Goal: Task Accomplishment & Management: Manage account settings

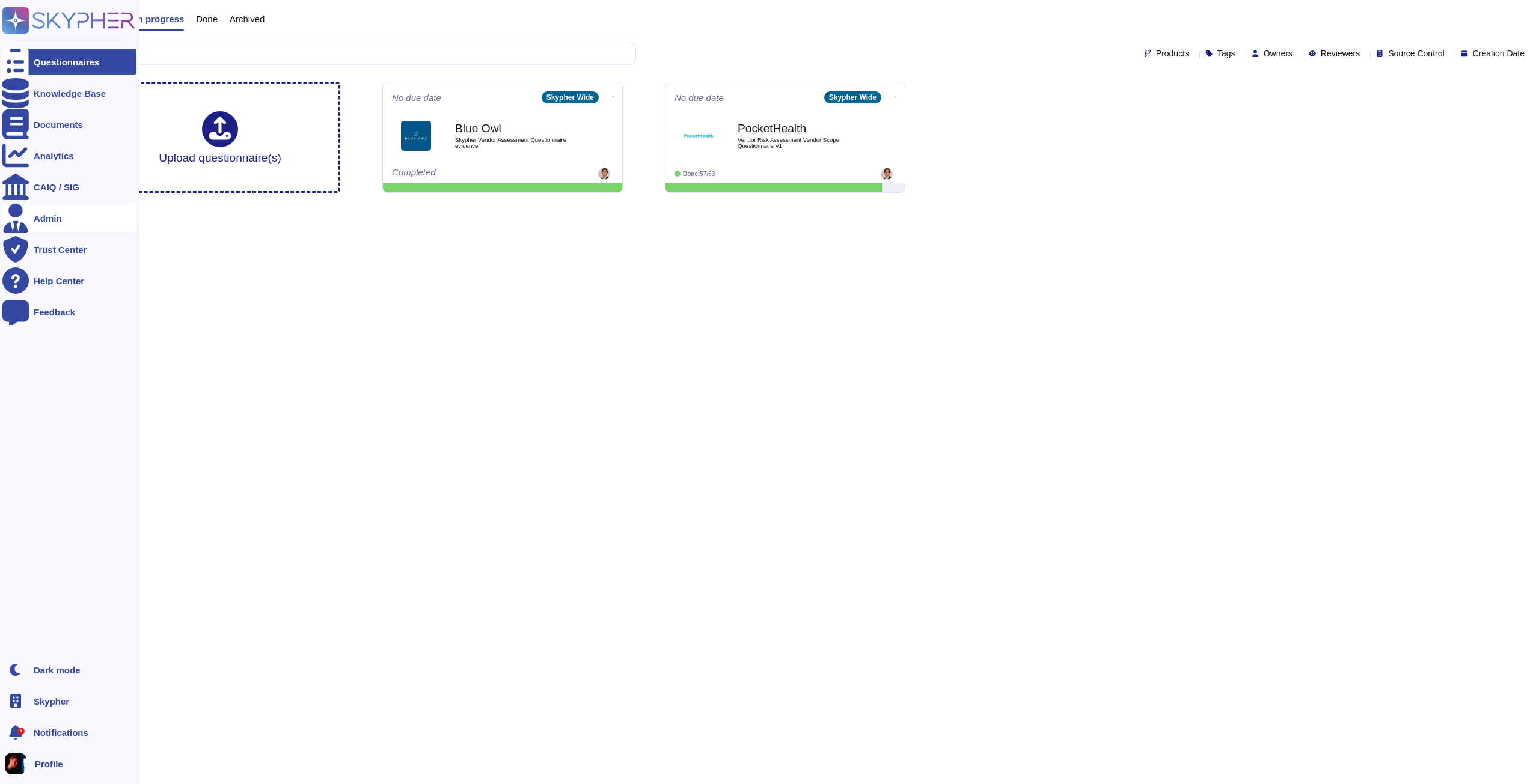
click at [43, 222] on div "Admin" at bounding box center [47, 218] width 28 height 9
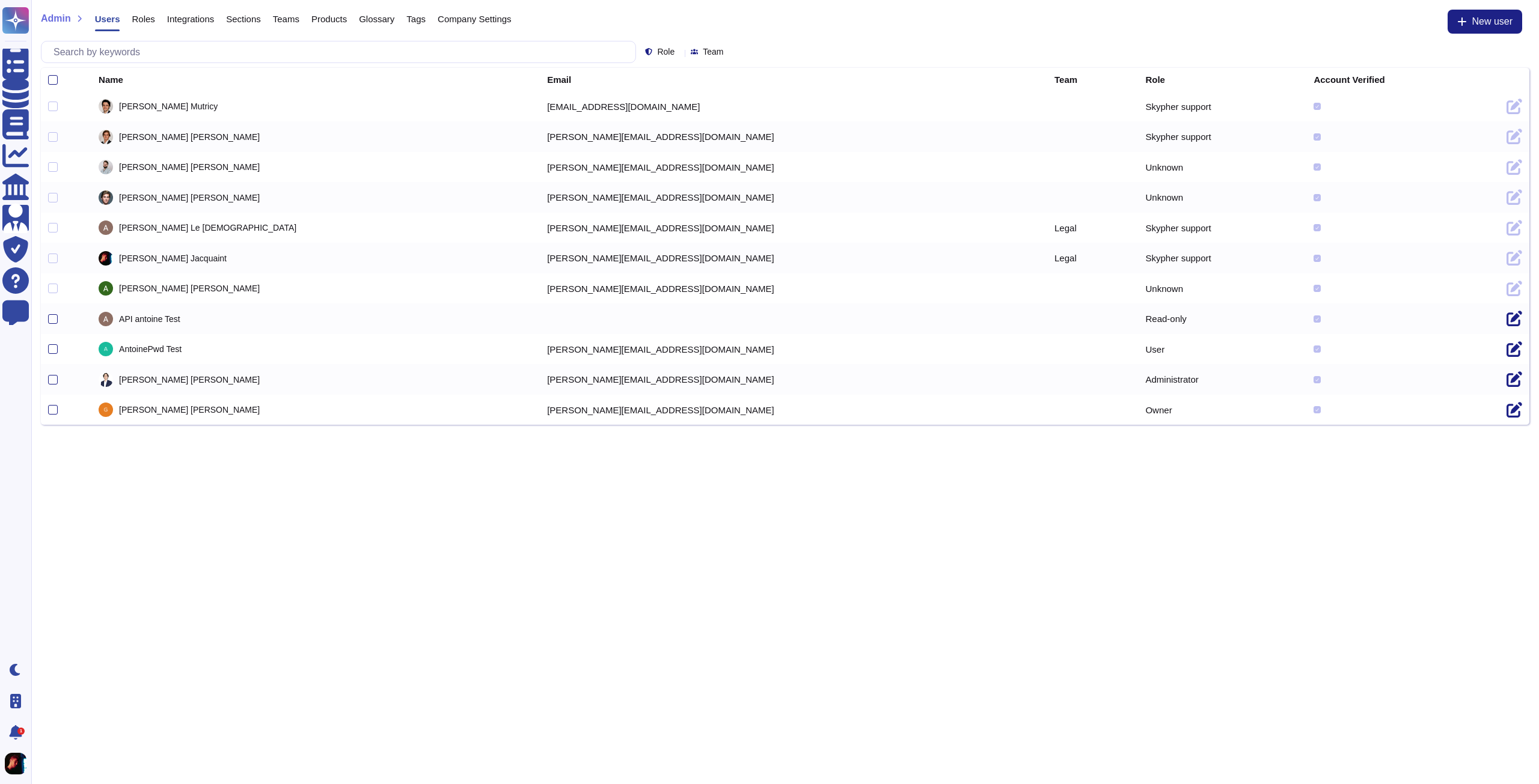
click at [440, 15] on span "Company Settings" at bounding box center [475, 18] width 74 height 9
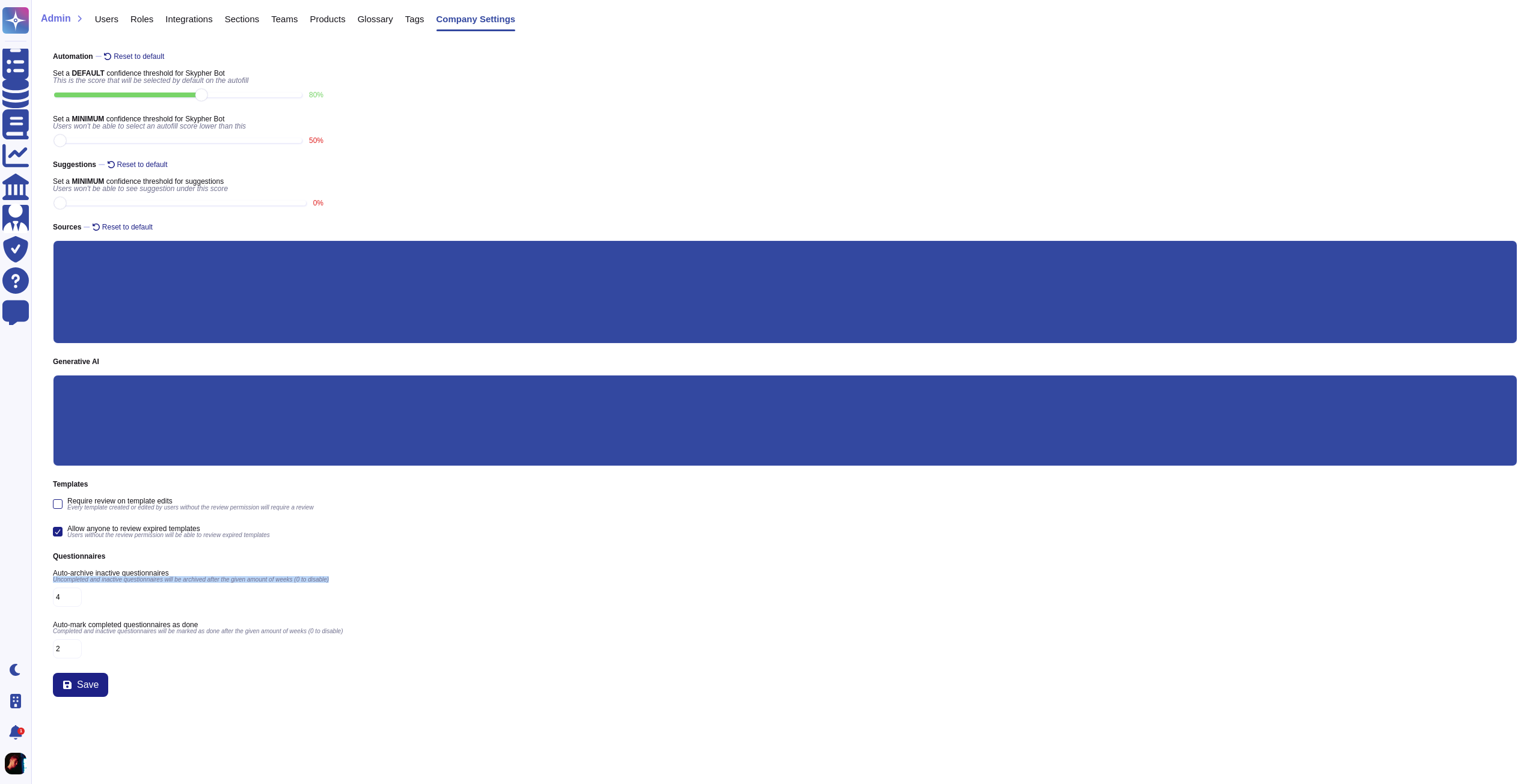
drag, startPoint x: 54, startPoint y: 581, endPoint x: 330, endPoint y: 585, distance: 276.0
click at [330, 585] on div "Auto-archive inactive questionnaires Uncompleted and inactive questionnaires wi…" at bounding box center [785, 588] width 1464 height 37
copy span "Uncompleted and inactive questionnaires will be archived after the given amount…"
click at [480, 682] on div "Save" at bounding box center [785, 685] width 1464 height 24
click at [60, 593] on input "4" at bounding box center [67, 597] width 29 height 19
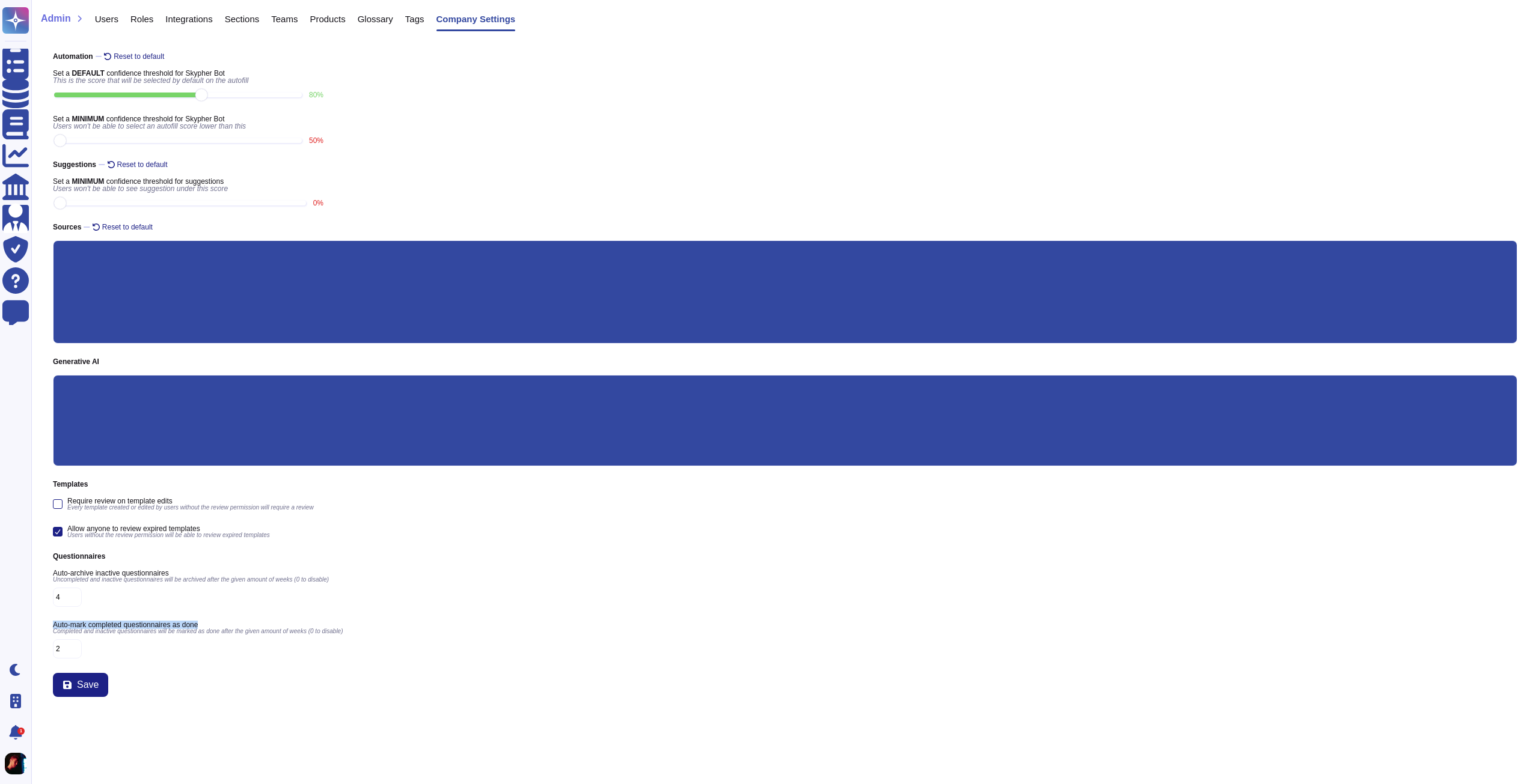
drag, startPoint x: 53, startPoint y: 622, endPoint x: 195, endPoint y: 622, distance: 142.0
click at [195, 622] on span "Auto-mark completed questionnaires as done" at bounding box center [785, 624] width 1464 height 7
copy span "Auto-mark completed questionnaires as done"
drag, startPoint x: 53, startPoint y: 632, endPoint x: 338, endPoint y: 639, distance: 285.1
click at [338, 639] on div "Auto-mark completed questionnaires as done Completed and inactive questionnaire…" at bounding box center [785, 640] width 1464 height 37
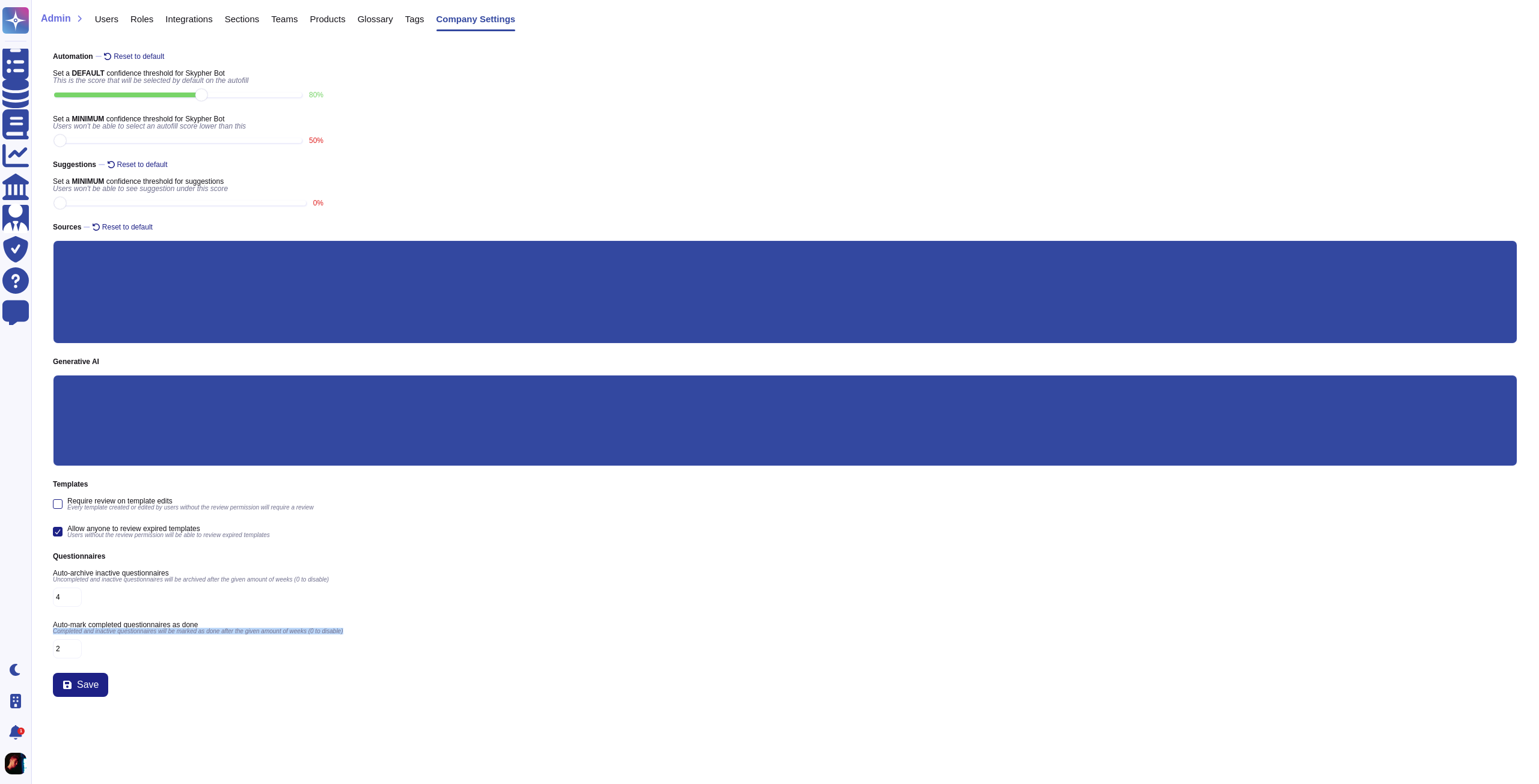
copy span "Completed and inactive questionnaires will be marked as done after the given am…"
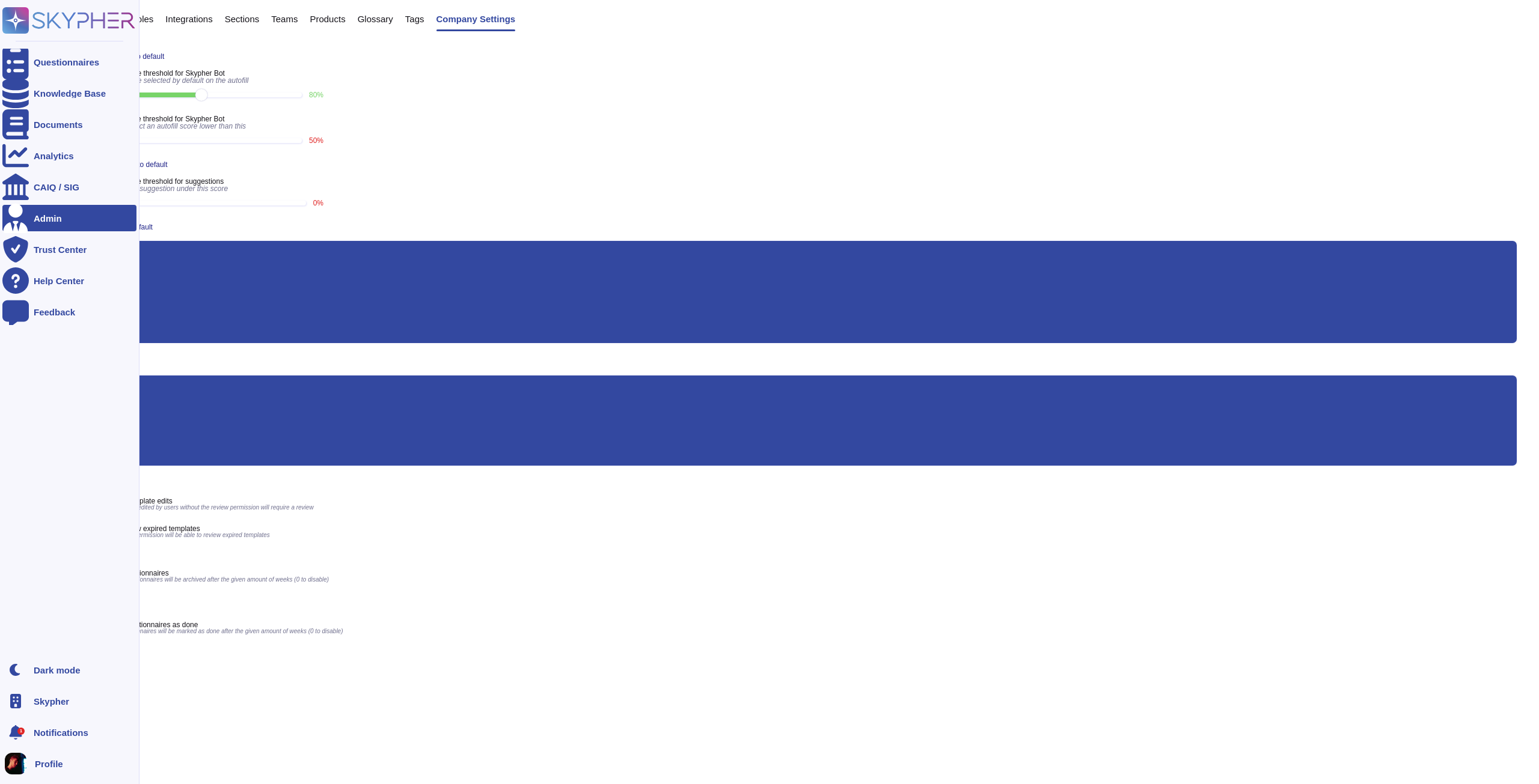
click at [23, 732] on div "1" at bounding box center [21, 731] width 7 height 7
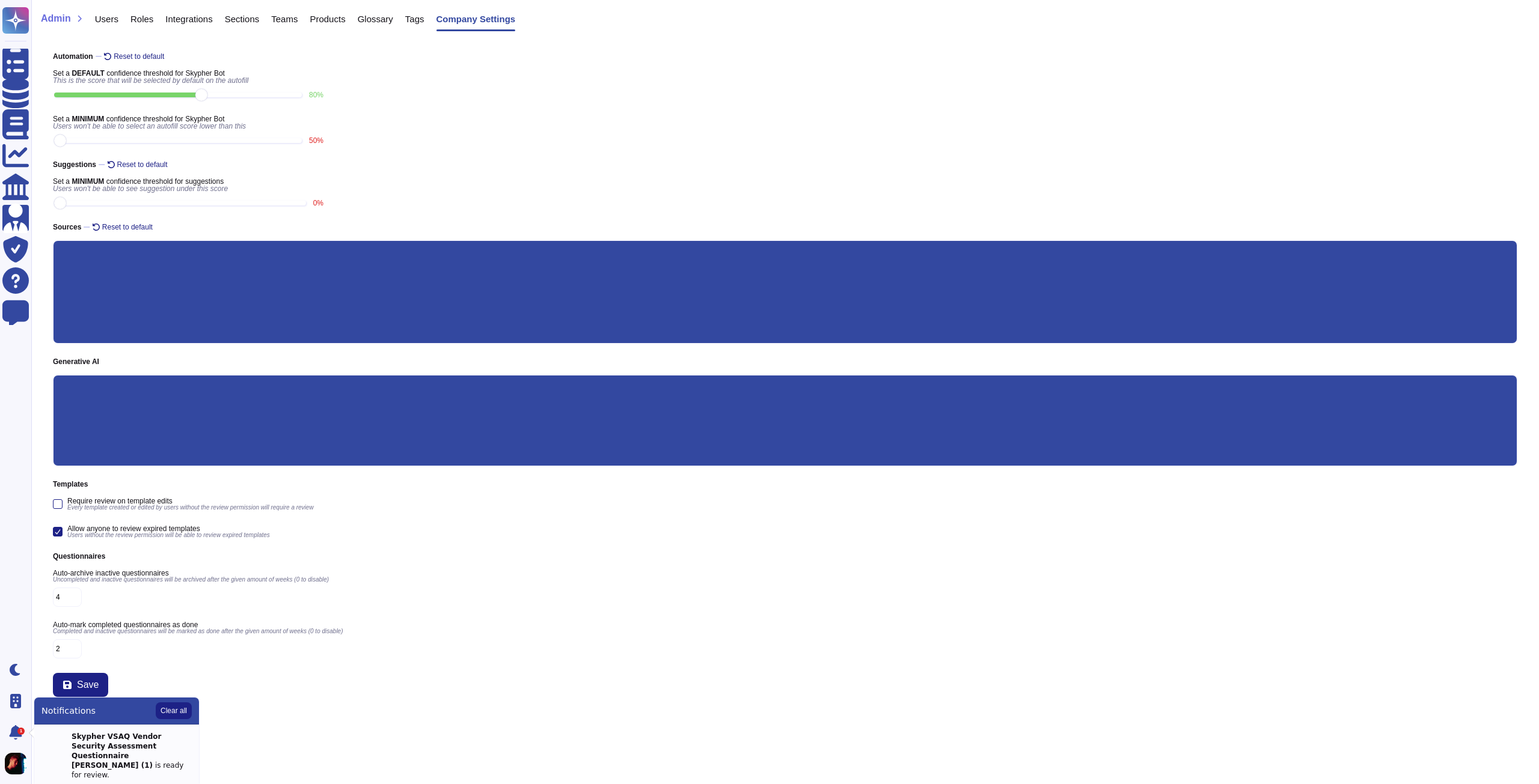
click at [155, 746] on strong "Skypher VSAQ Vendor Security Assessment Questionnaire [PERSON_NAME] (1)" at bounding box center [116, 751] width 90 height 37
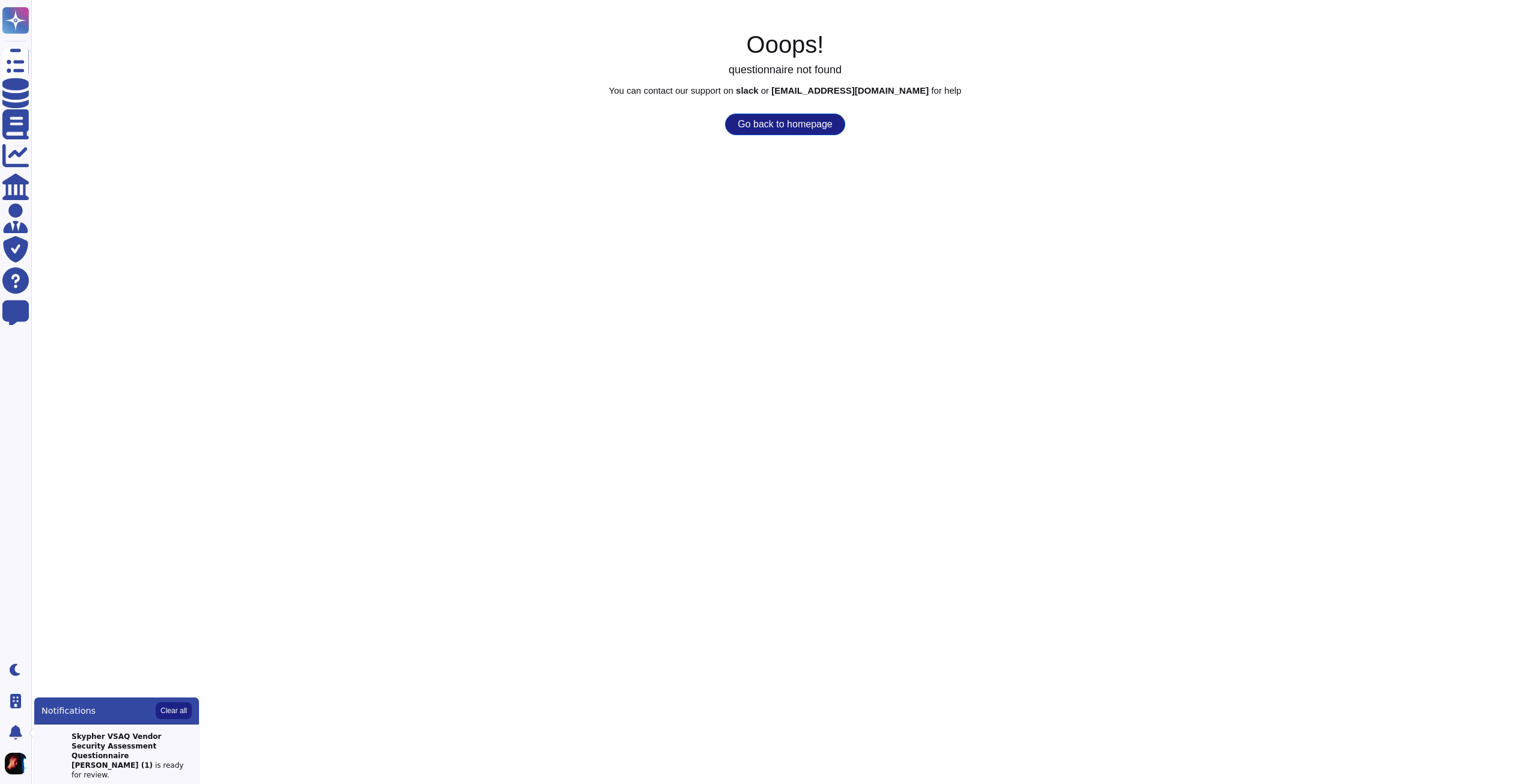
click at [783, 131] on button "Go back to homepage" at bounding box center [784, 124] width 119 height 22
